Goal: Information Seeking & Learning: Learn about a topic

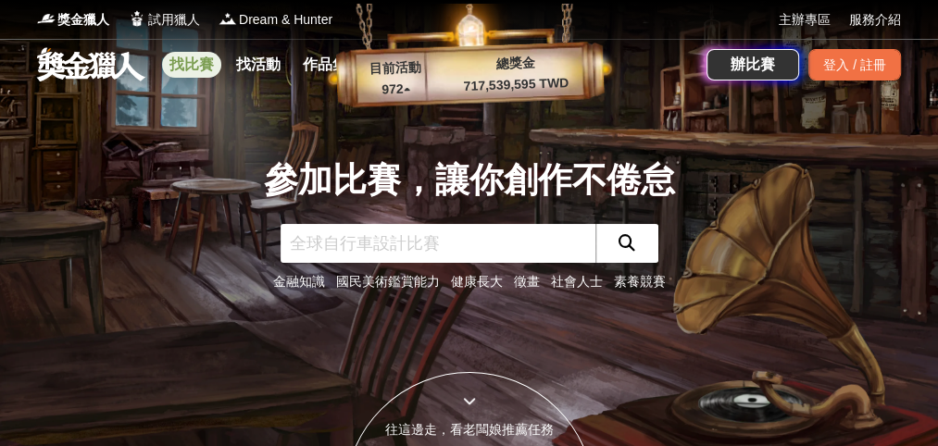
click at [191, 65] on link "找比賽" at bounding box center [191, 65] width 59 height 26
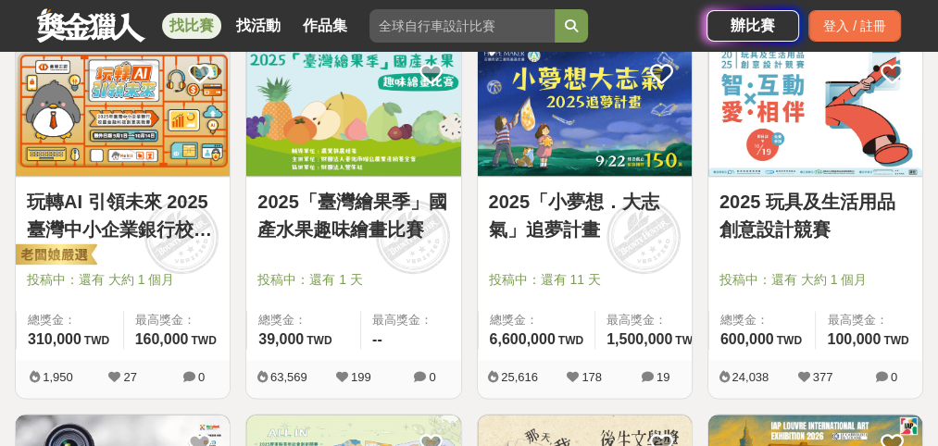
scroll to position [1477, 0]
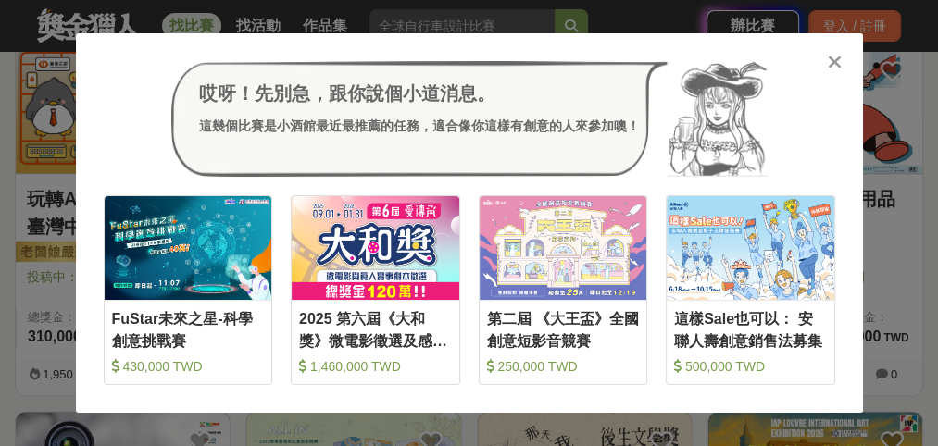
click at [840, 61] on icon at bounding box center [834, 62] width 14 height 19
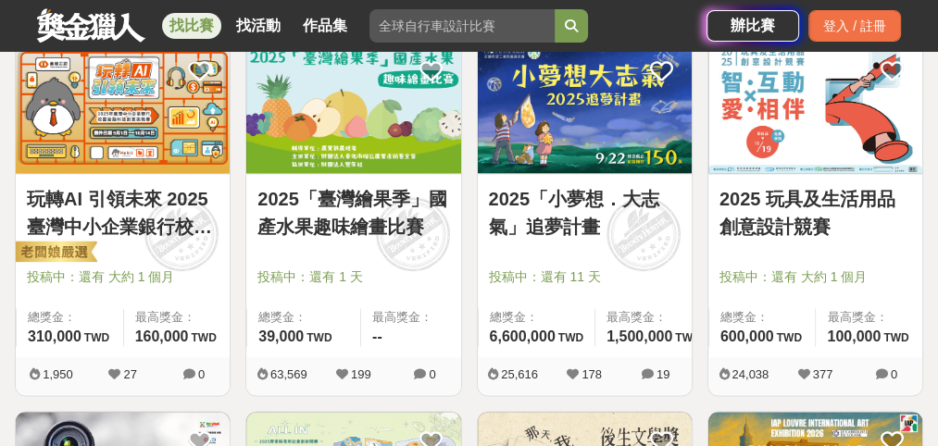
click at [102, 205] on link "玩轉AI 引領未來 2025臺灣中小企業銀行校園金融科技創意挑戰賽" at bounding box center [123, 213] width 192 height 56
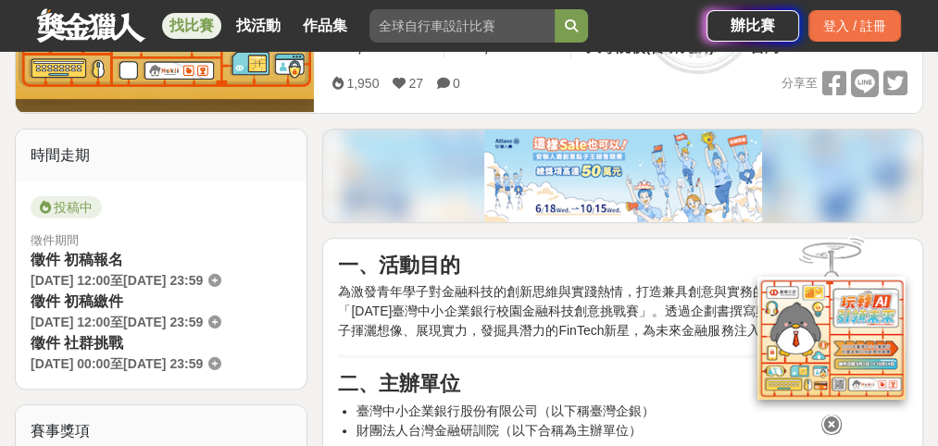
scroll to position [299, 0]
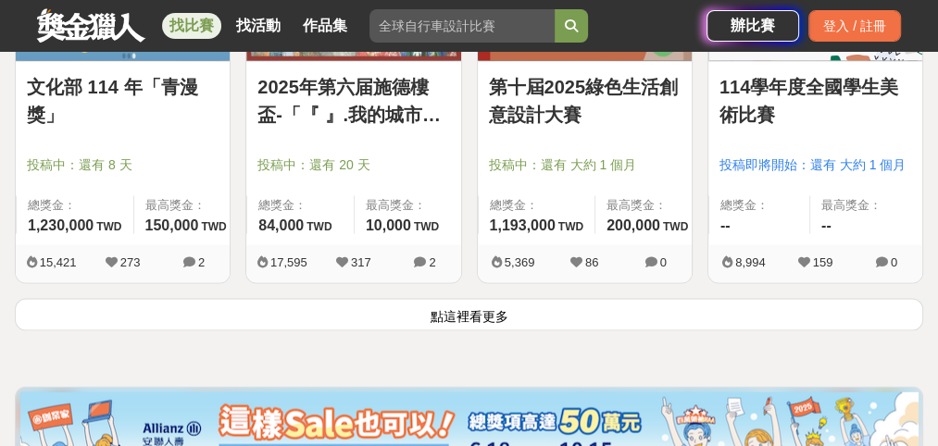
scroll to position [2338, 0]
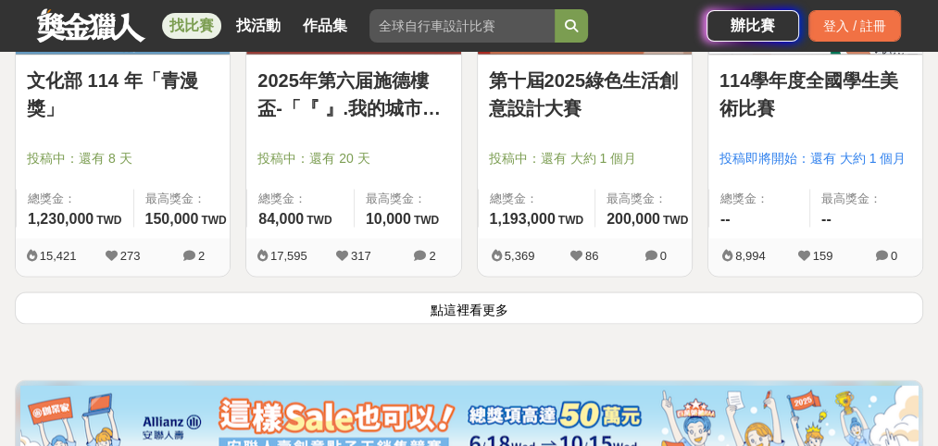
click at [494, 296] on button "點這裡看更多" at bounding box center [469, 308] width 908 height 32
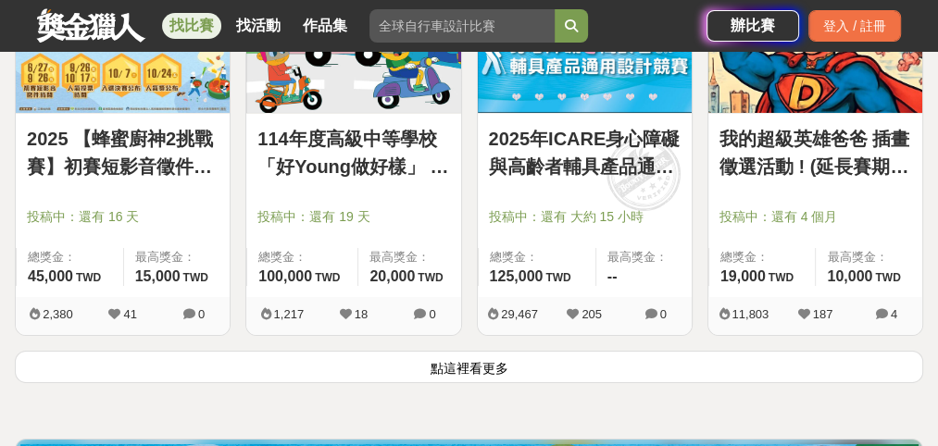
scroll to position [4511, 0]
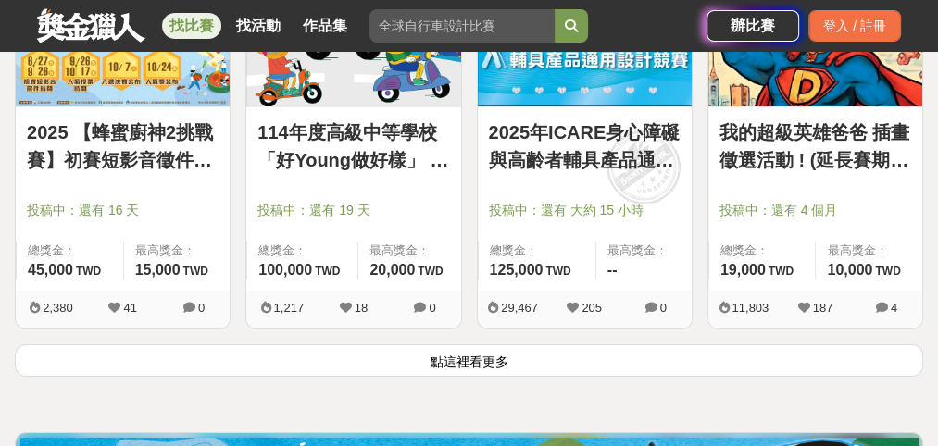
click at [491, 351] on button "點這裡看更多" at bounding box center [469, 360] width 908 height 32
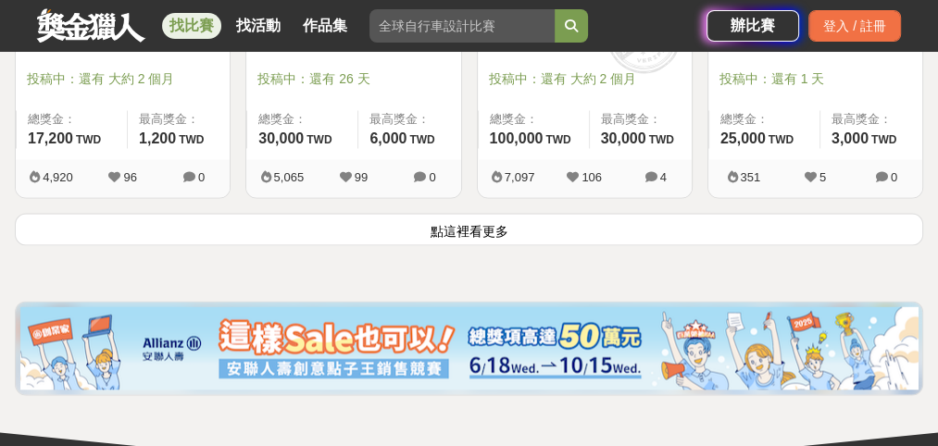
scroll to position [6877, 0]
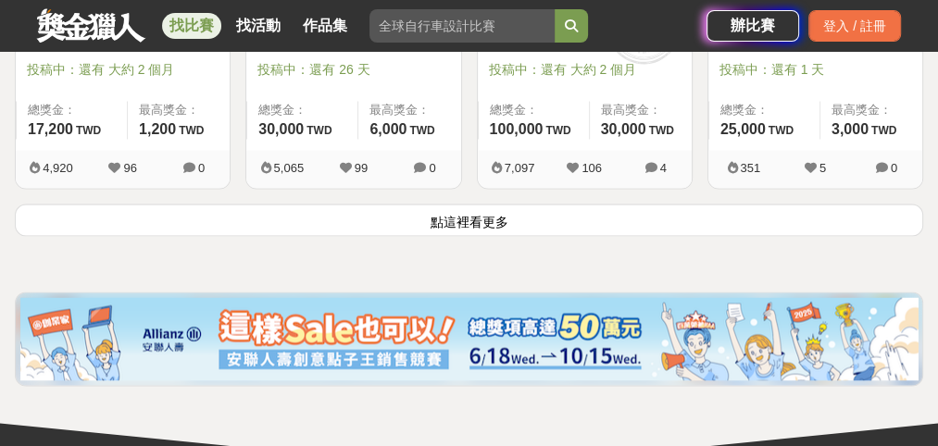
click at [467, 204] on button "點這裡看更多" at bounding box center [469, 220] width 908 height 32
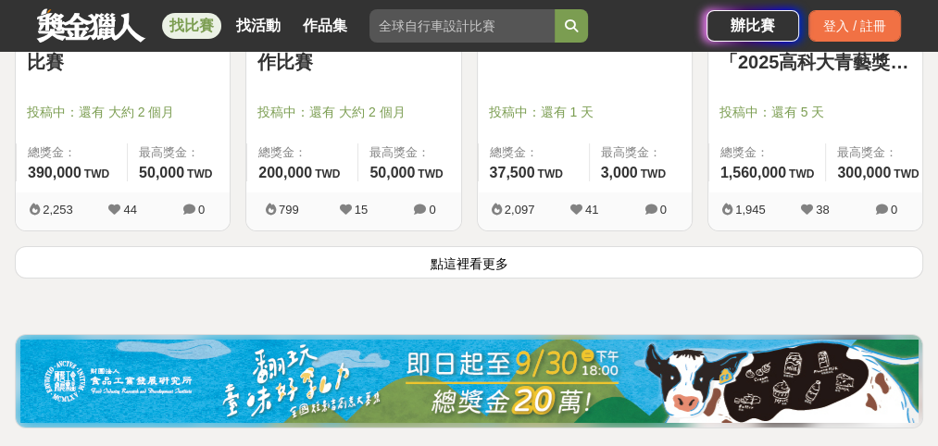
scroll to position [9070, 0]
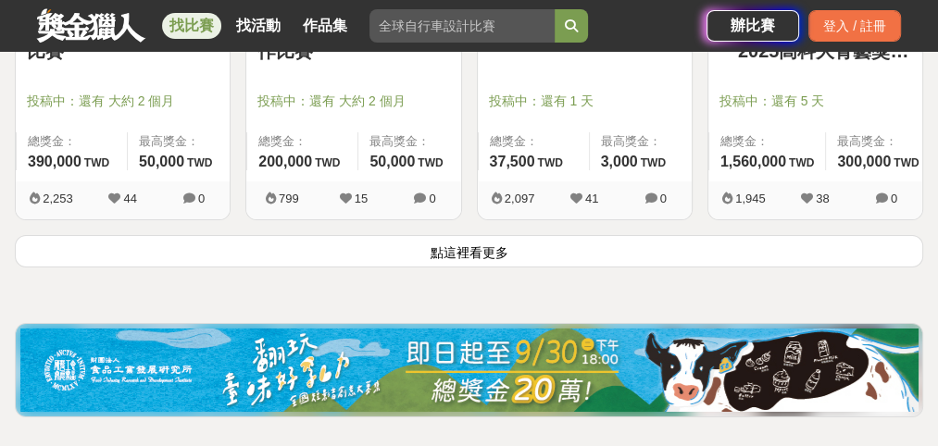
click at [452, 235] on button "點這裡看更多" at bounding box center [469, 251] width 908 height 32
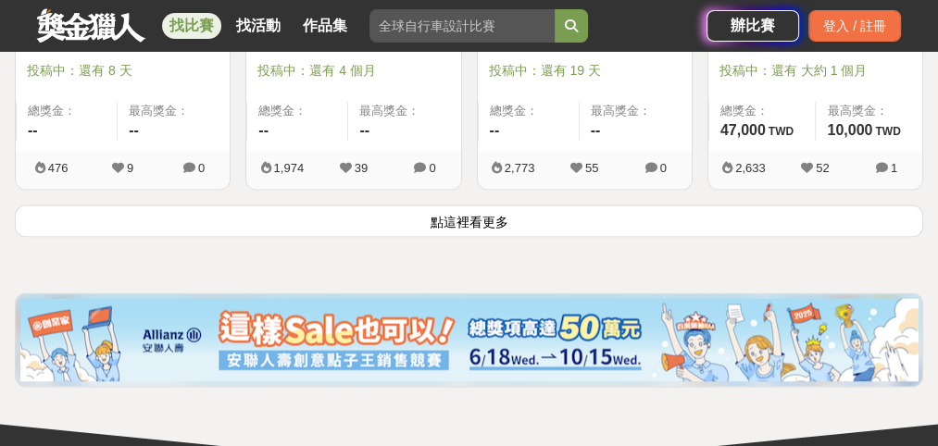
scroll to position [11397, 0]
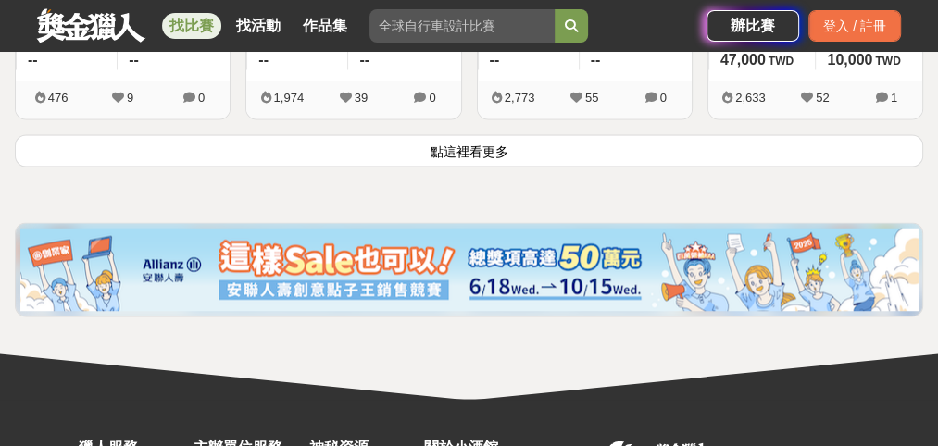
click at [475, 134] on button "點這裡看更多" at bounding box center [469, 150] width 908 height 32
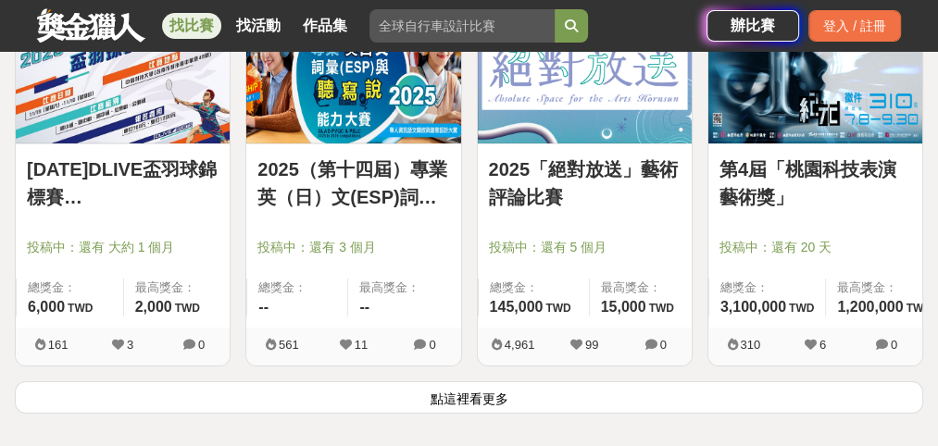
scroll to position [13425, 0]
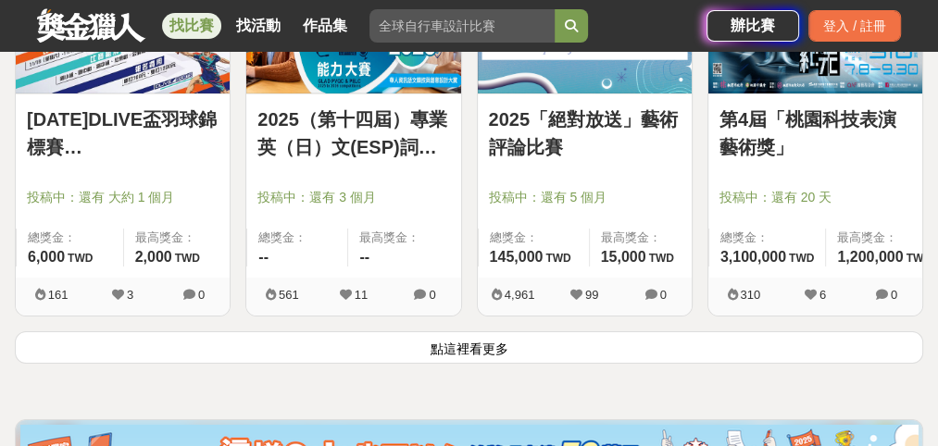
click at [492, 331] on button "點這裡看更多" at bounding box center [469, 347] width 908 height 32
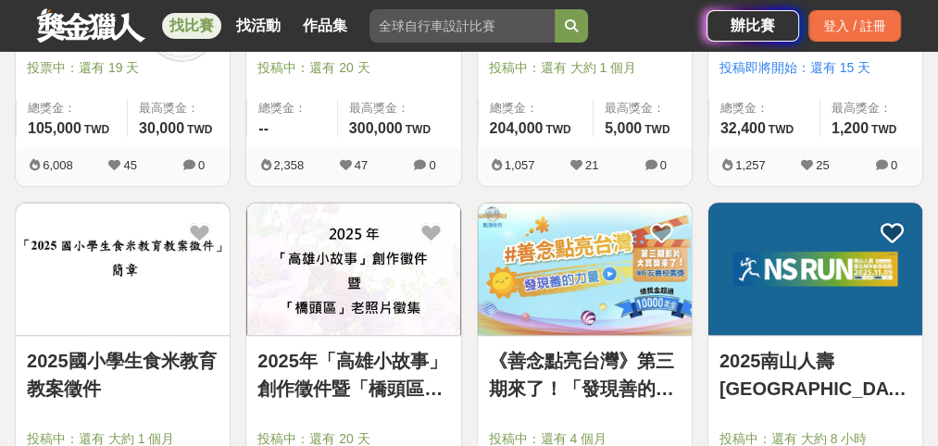
scroll to position [15416, 0]
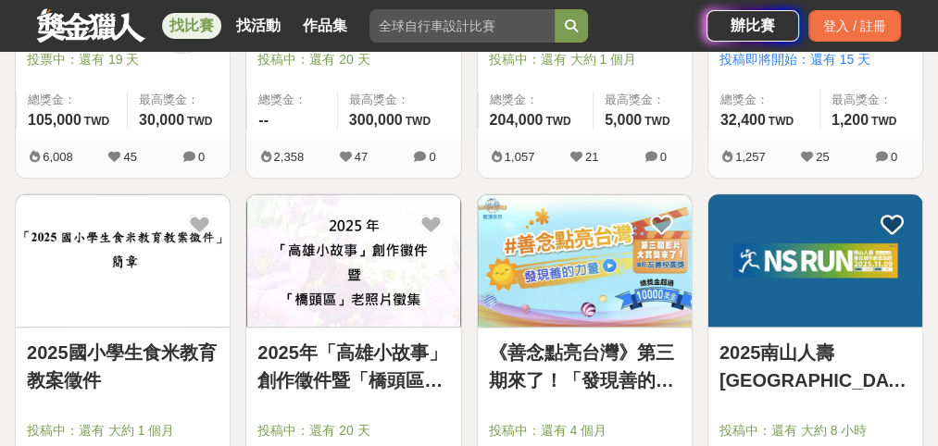
click at [393, 267] on img at bounding box center [353, 260] width 214 height 132
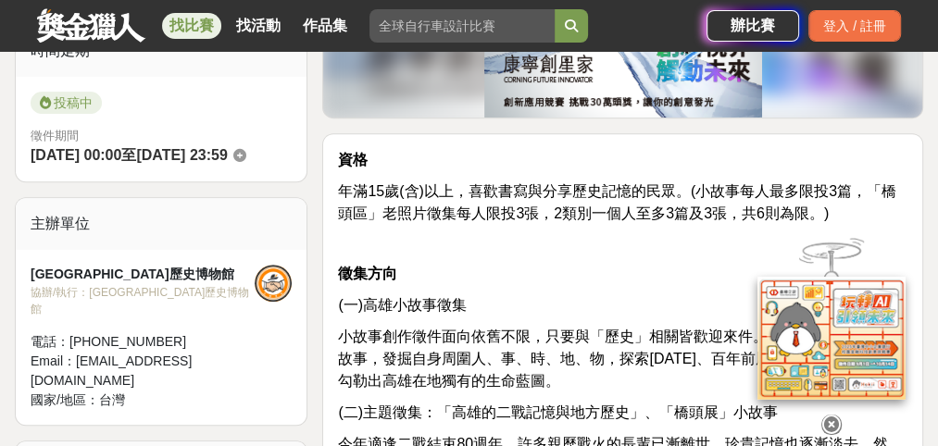
scroll to position [528, 0]
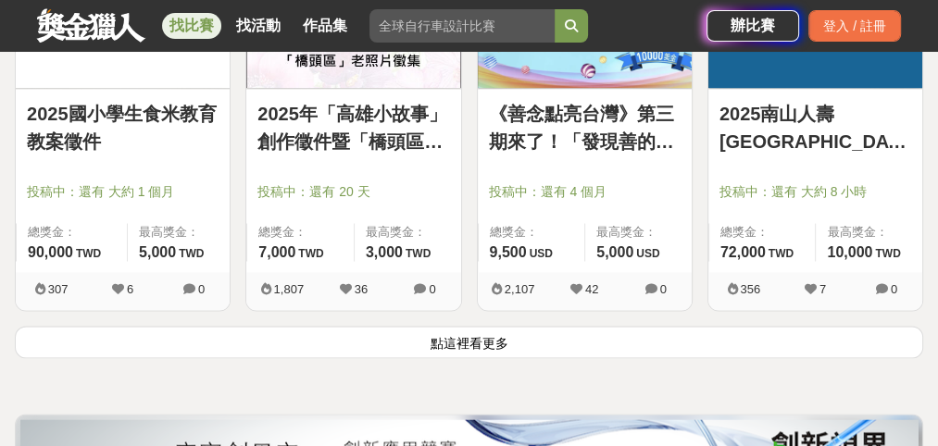
scroll to position [15663, 0]
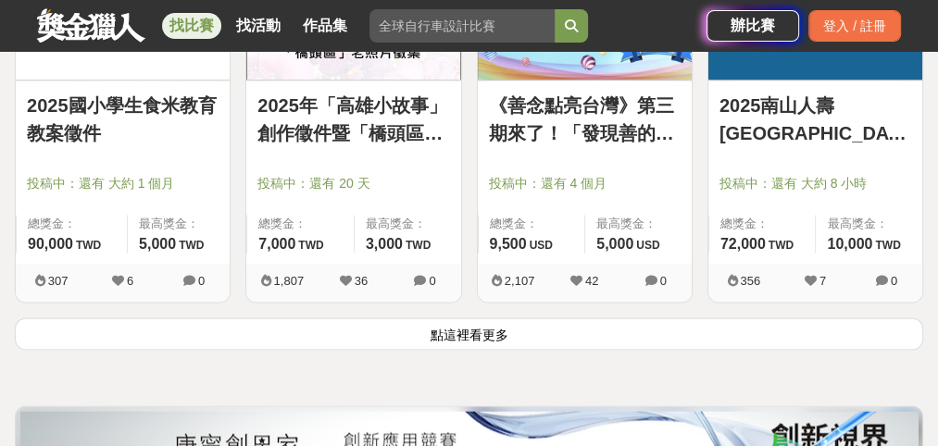
click at [478, 317] on button "點這裡看更多" at bounding box center [469, 333] width 908 height 32
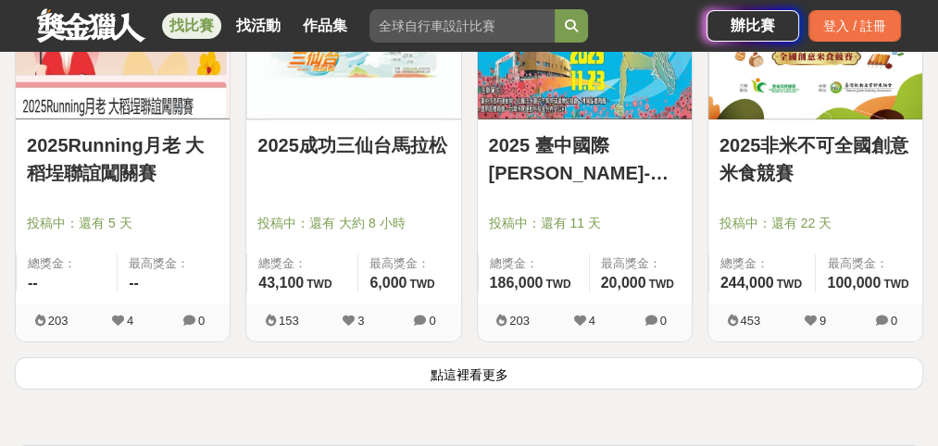
scroll to position [17806, 0]
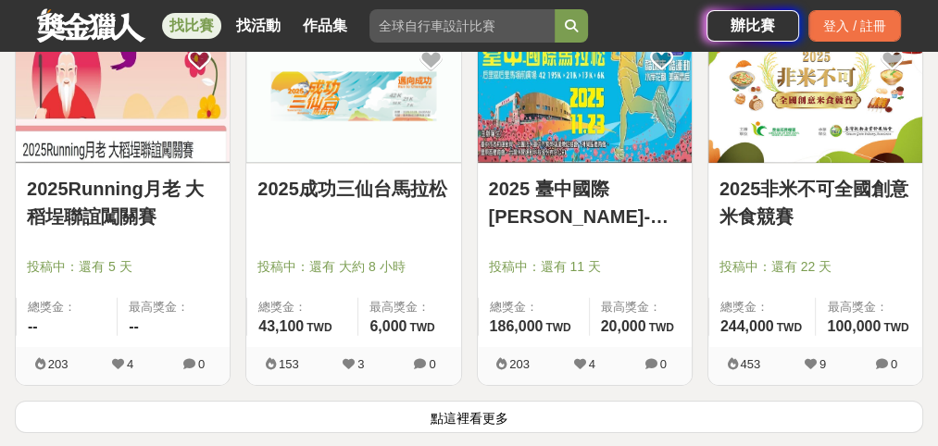
click at [499, 401] on button "點這裡看更多" at bounding box center [469, 417] width 908 height 32
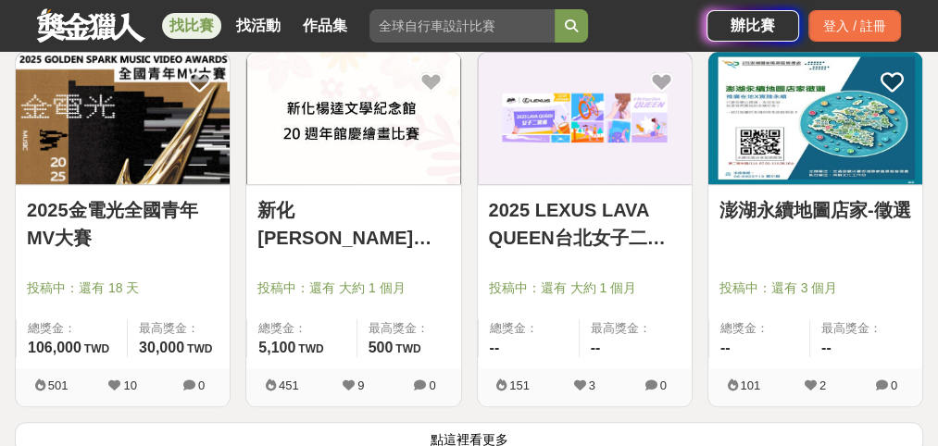
scroll to position [20083, 0]
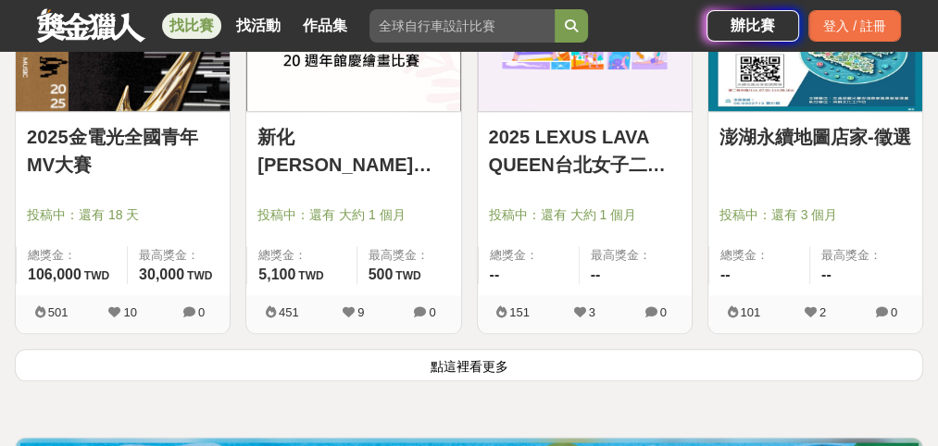
click at [476, 349] on button "點這裡看更多" at bounding box center [469, 365] width 908 height 32
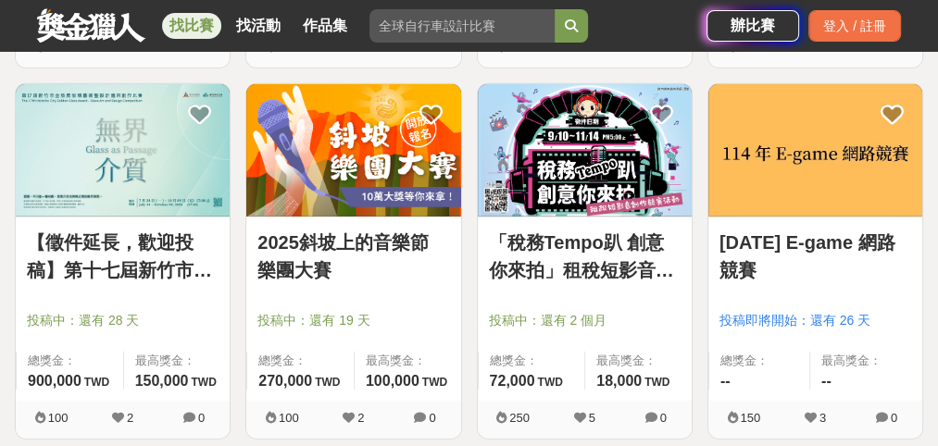
scroll to position [22229, 0]
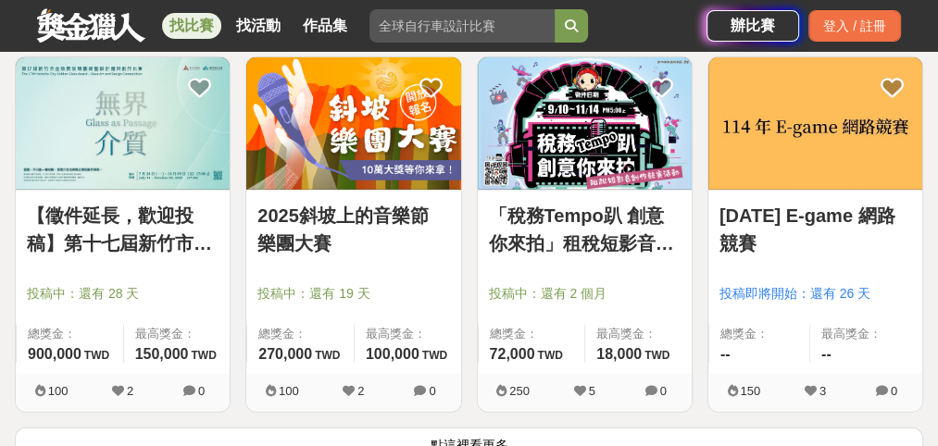
click at [469, 428] on button "點這裡看更多" at bounding box center [469, 444] width 908 height 32
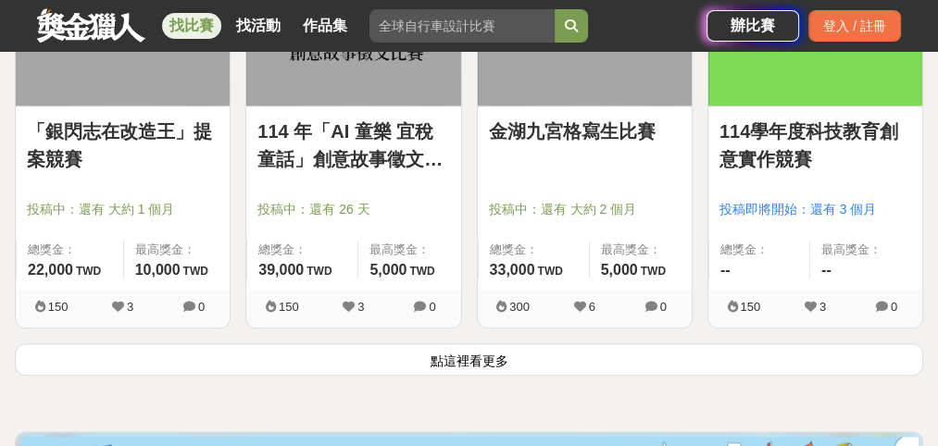
scroll to position [24657, 0]
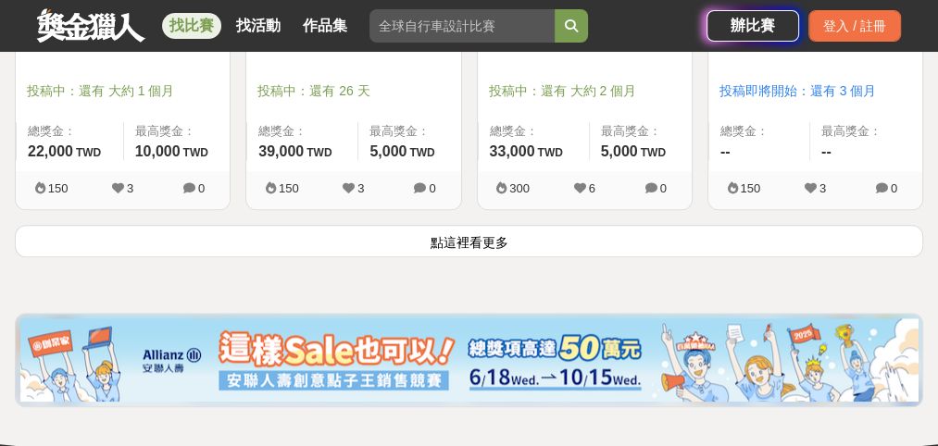
click at [478, 225] on button "點這裡看更多" at bounding box center [469, 241] width 908 height 32
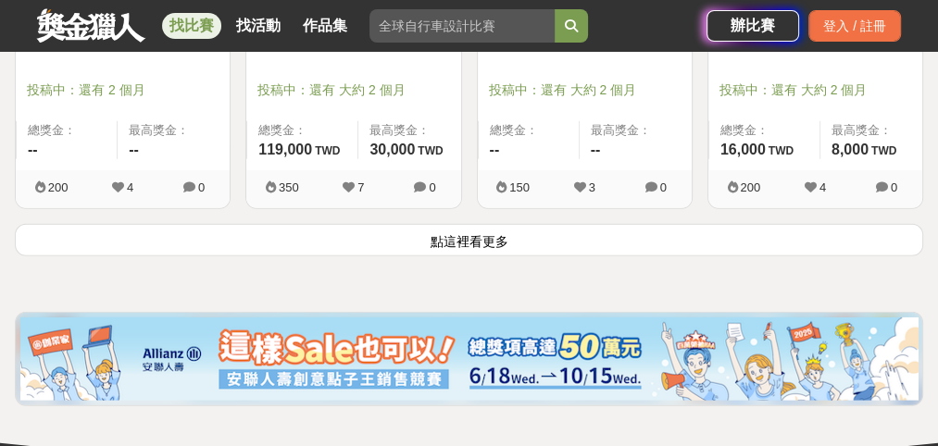
scroll to position [26657, 0]
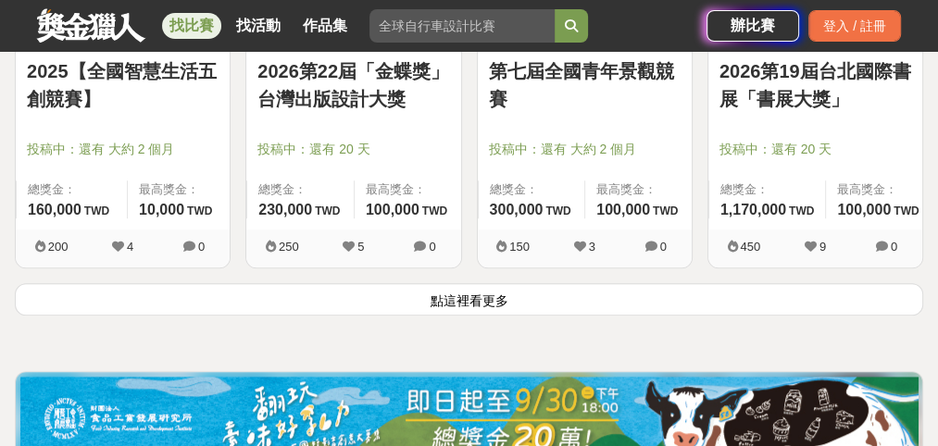
scroll to position [29084, 0]
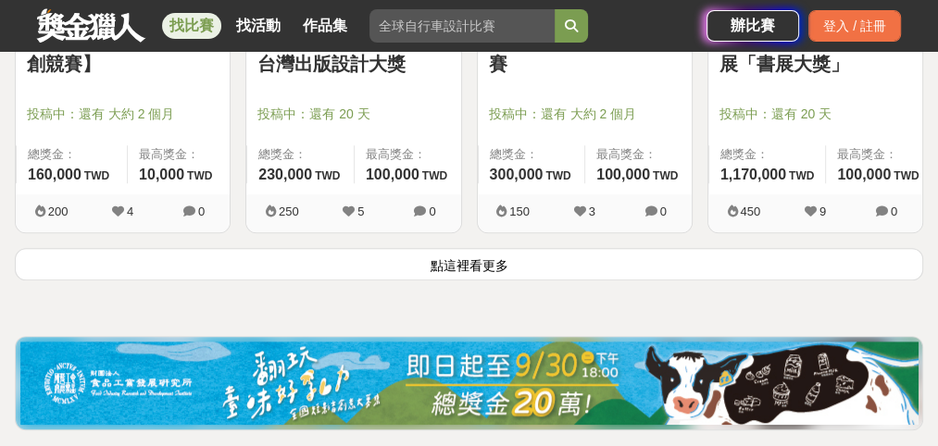
click at [463, 248] on button "點這裡看更多" at bounding box center [469, 264] width 908 height 32
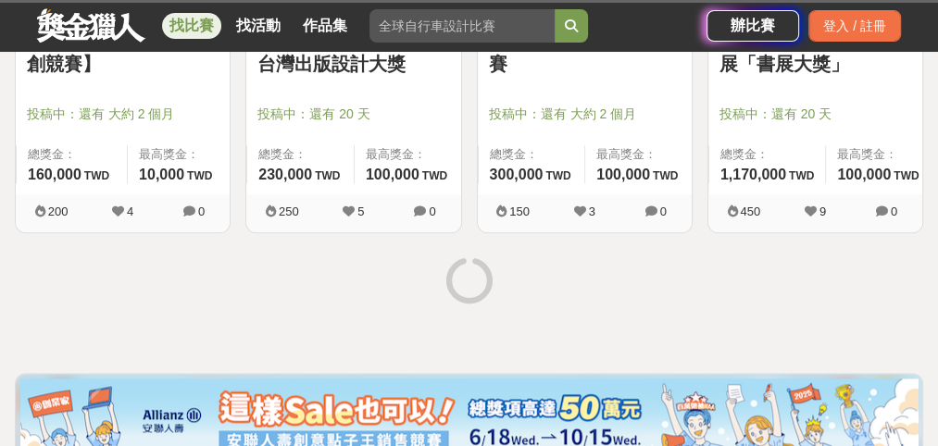
click at [463, 254] on icon at bounding box center [468, 280] width 53 height 53
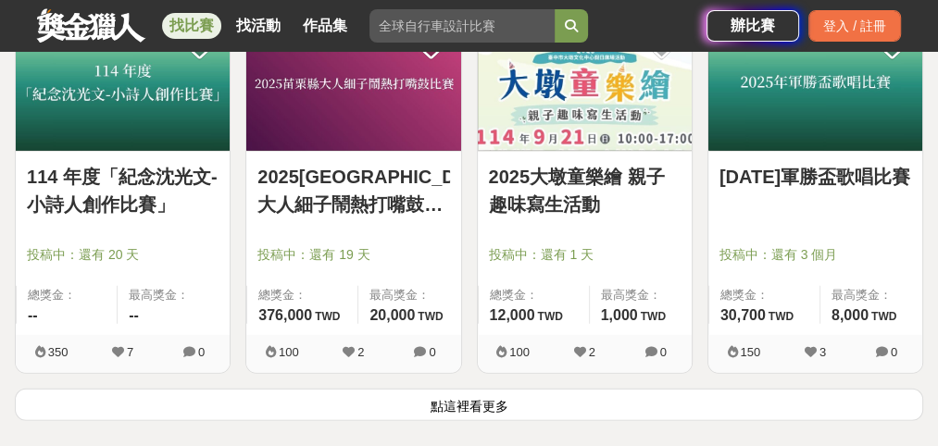
scroll to position [31130, 0]
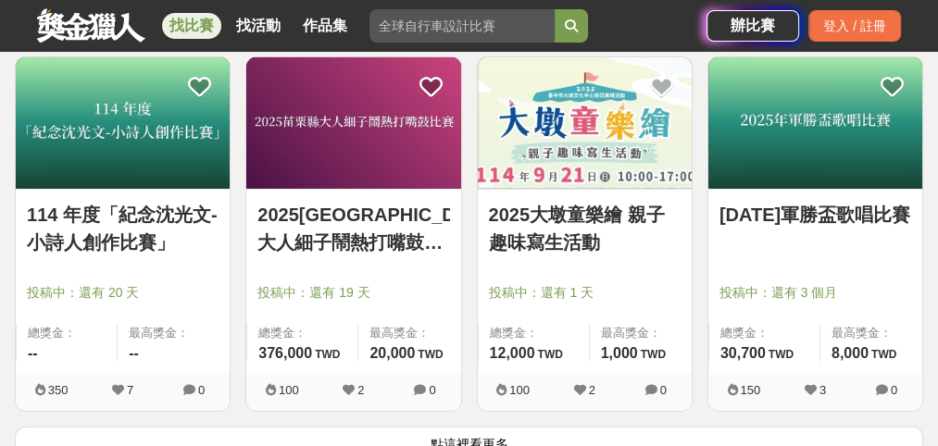
click at [514, 427] on button "點這裡看更多" at bounding box center [469, 443] width 908 height 32
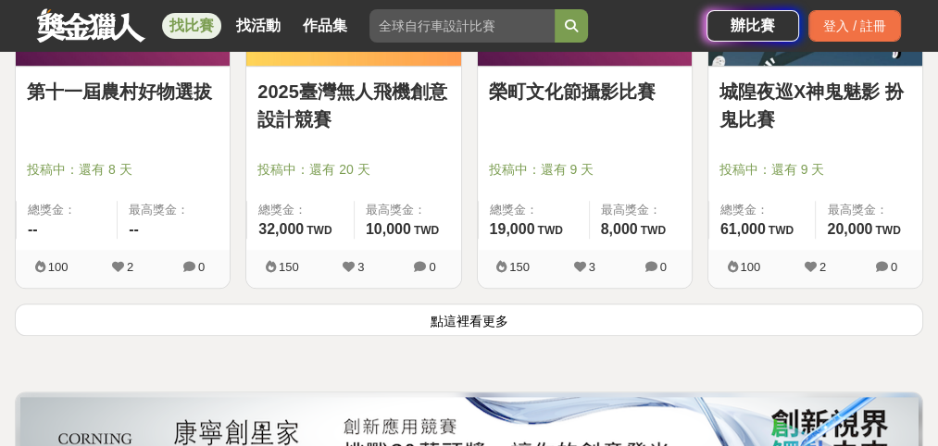
scroll to position [33419, 0]
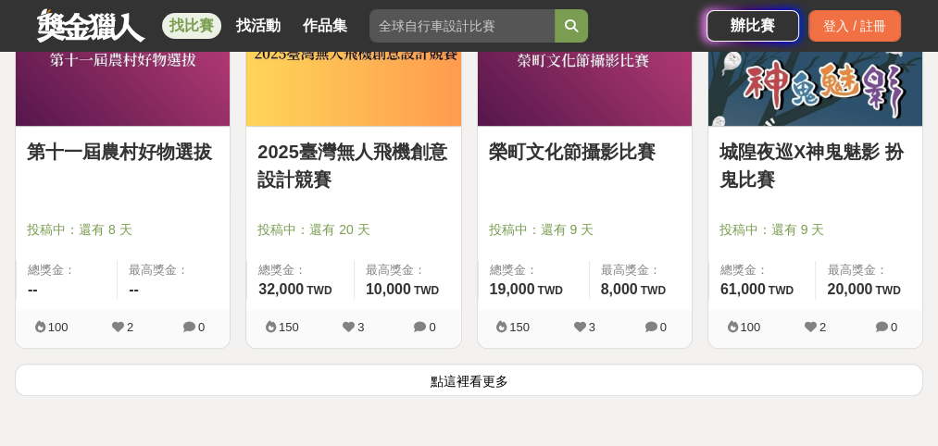
click at [450, 364] on button "點這裡看更多" at bounding box center [469, 380] width 908 height 32
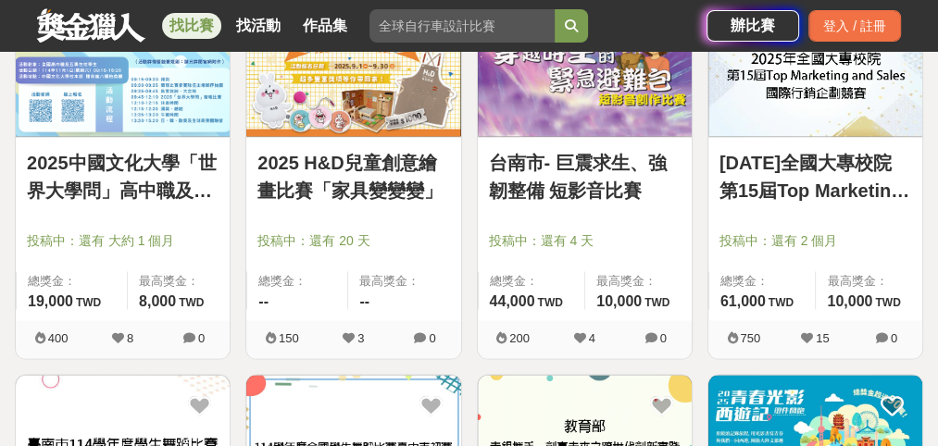
scroll to position [35776, 0]
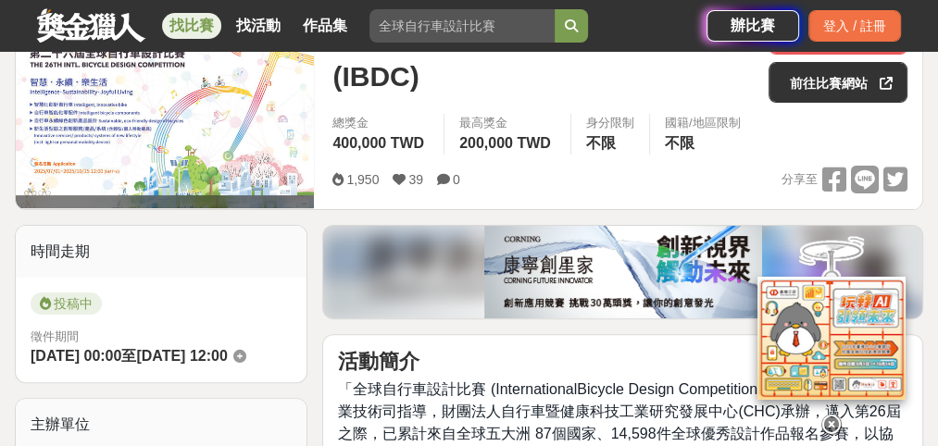
scroll to position [260, 0]
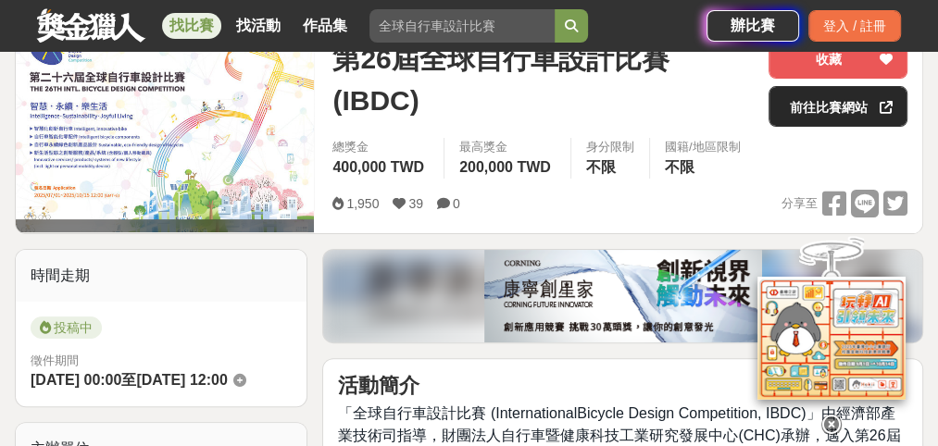
click at [816, 107] on link "前往比賽網站" at bounding box center [837, 106] width 139 height 41
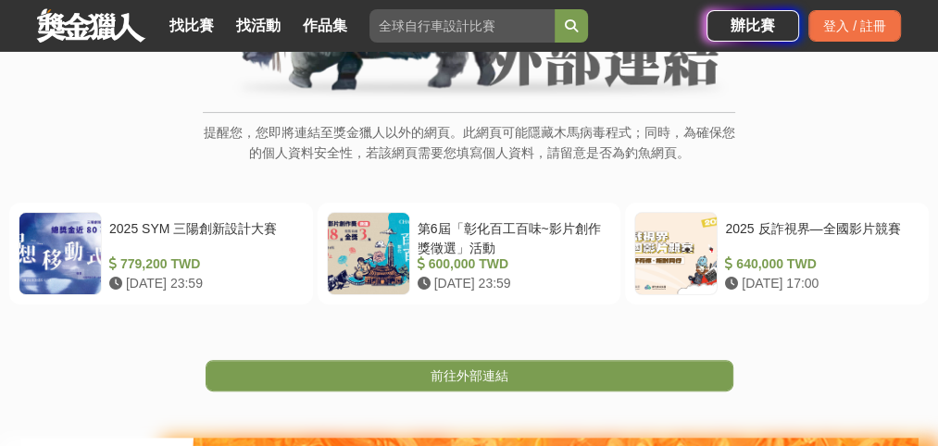
scroll to position [290, 0]
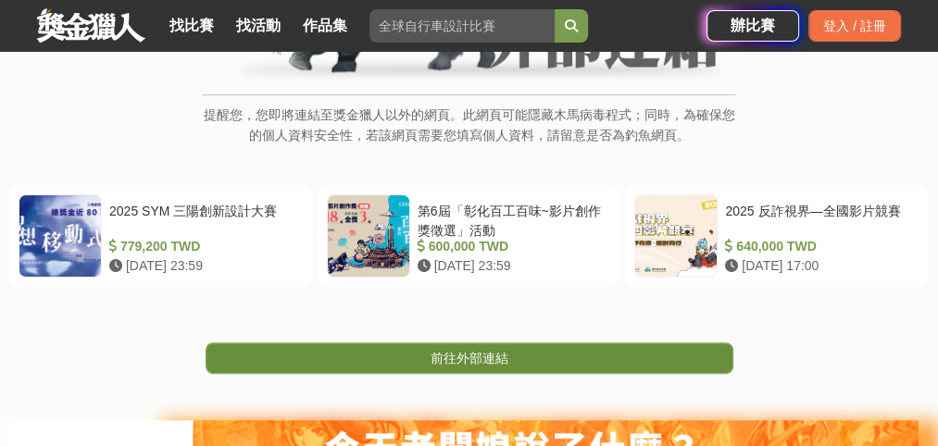
click at [592, 366] on link "前往外部連結" at bounding box center [469, 357] width 528 height 31
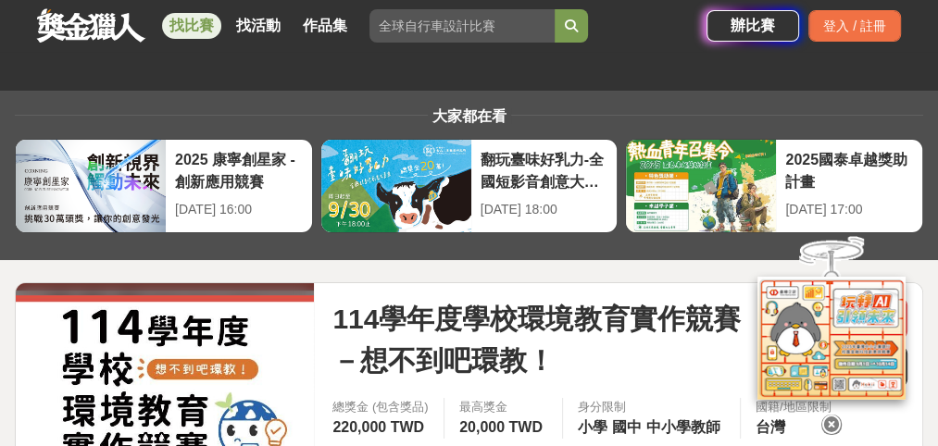
scroll to position [178, 0]
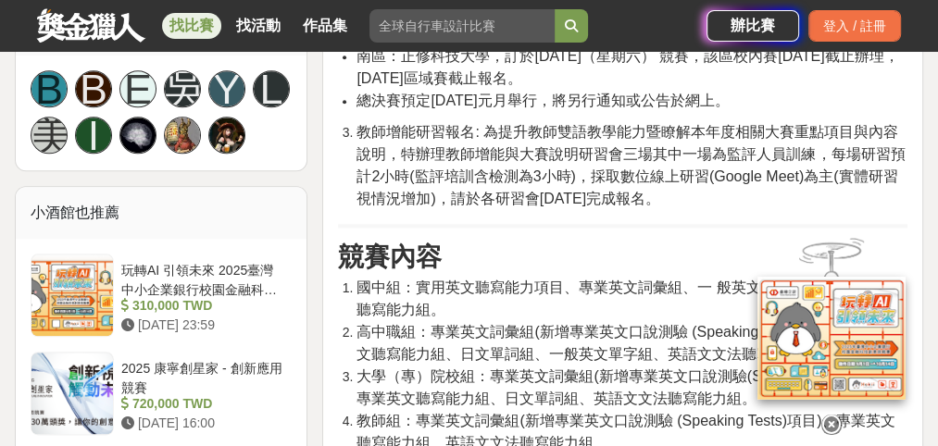
scroll to position [1333, 0]
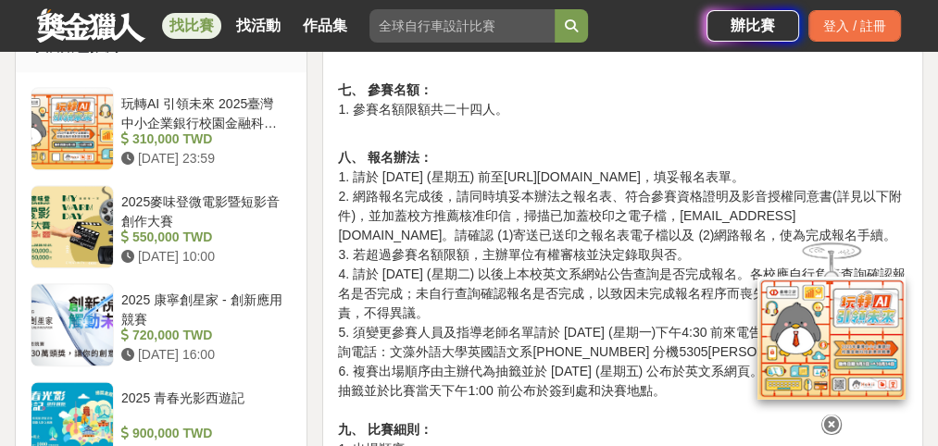
scroll to position [1423, 0]
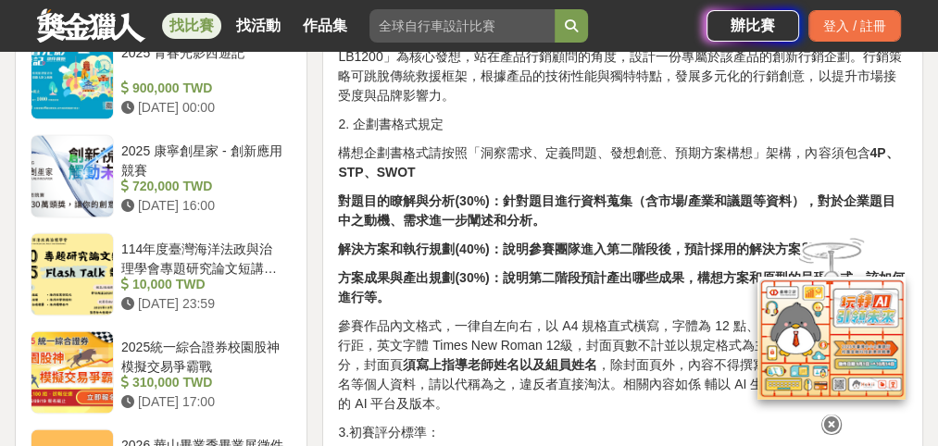
scroll to position [1724, 0]
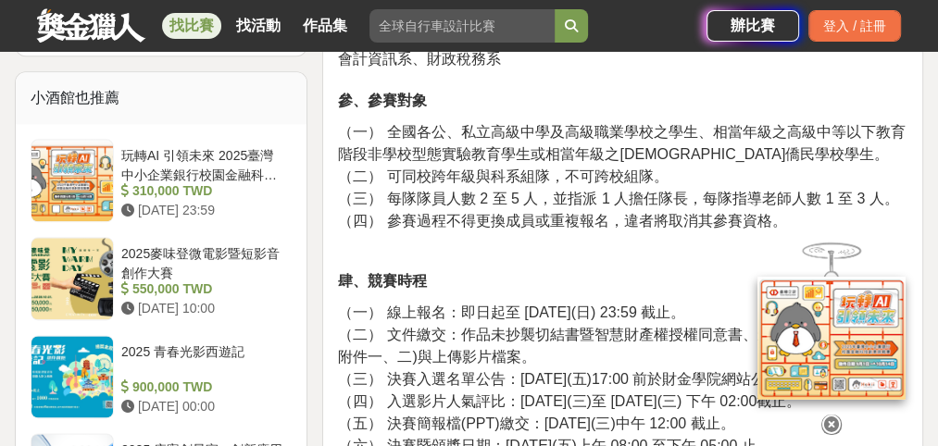
scroll to position [1449, 0]
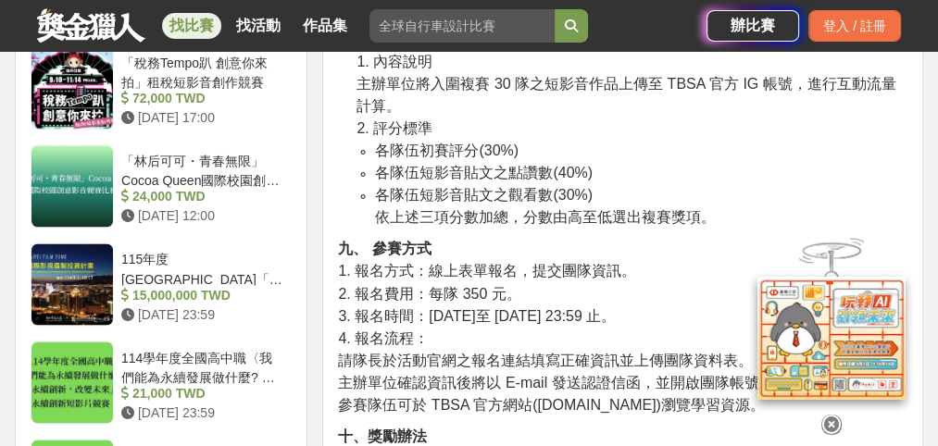
scroll to position [2075, 0]
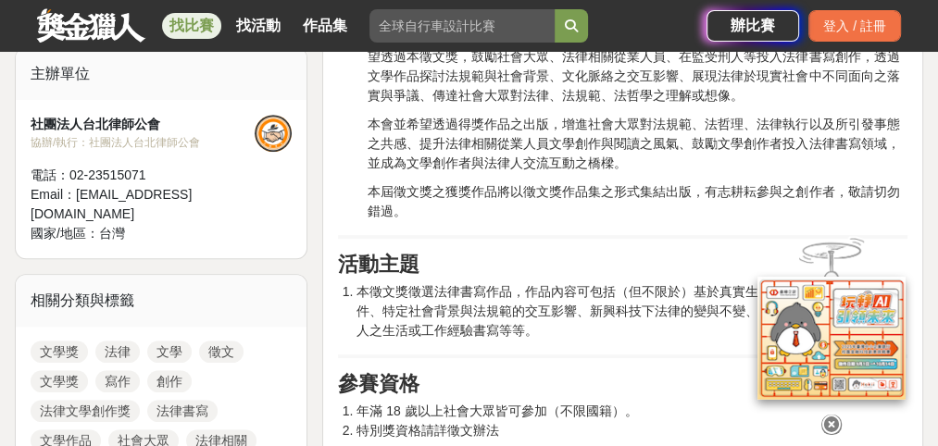
scroll to position [646, 0]
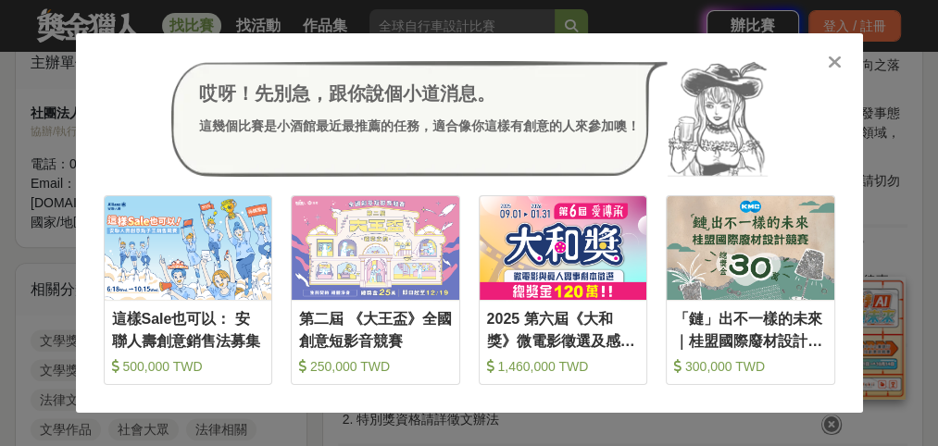
click at [837, 56] on icon at bounding box center [834, 62] width 14 height 19
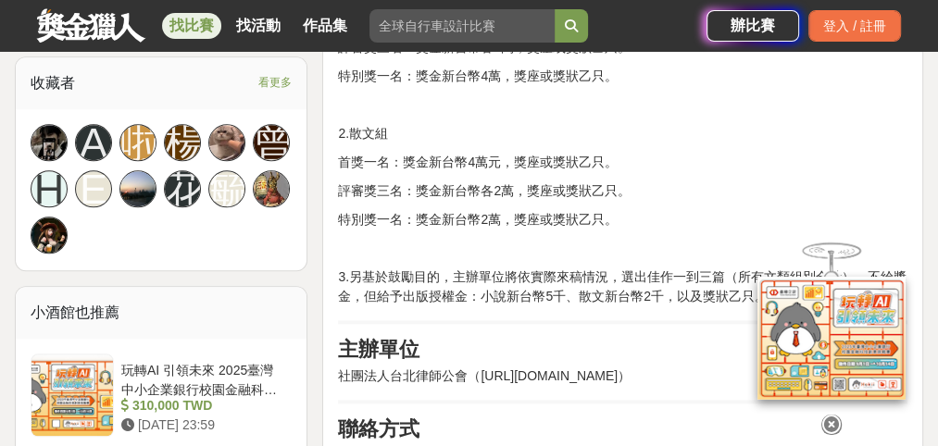
scroll to position [1271, 0]
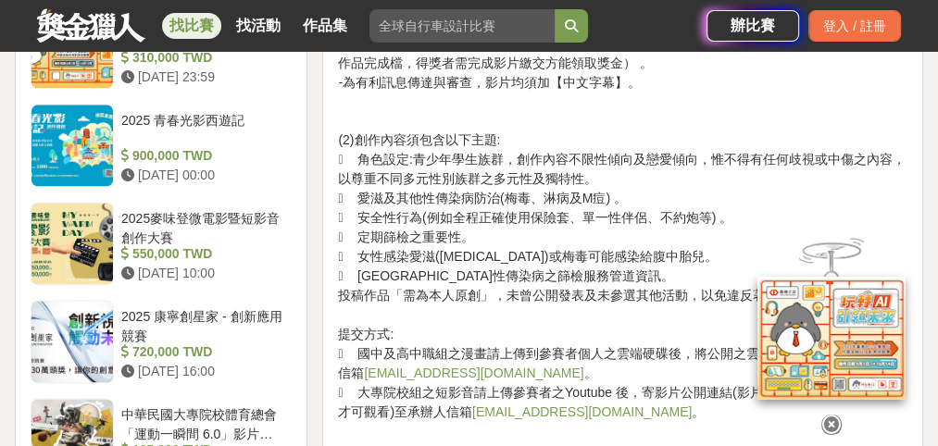
scroll to position [1648, 0]
